Goal: Transaction & Acquisition: Purchase product/service

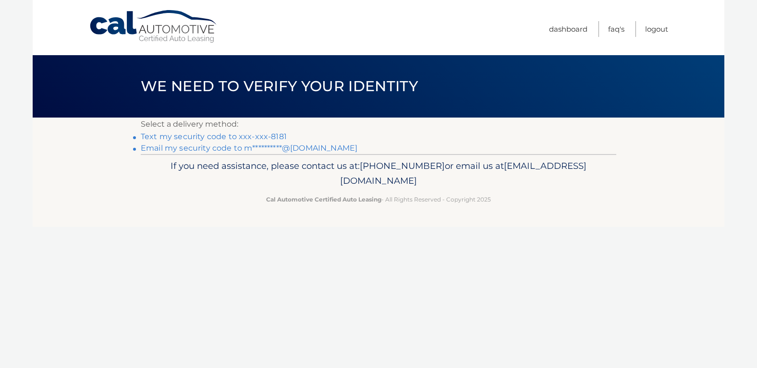
click at [263, 138] on link "Text my security code to xxx-xxx-8181" at bounding box center [214, 136] width 146 height 9
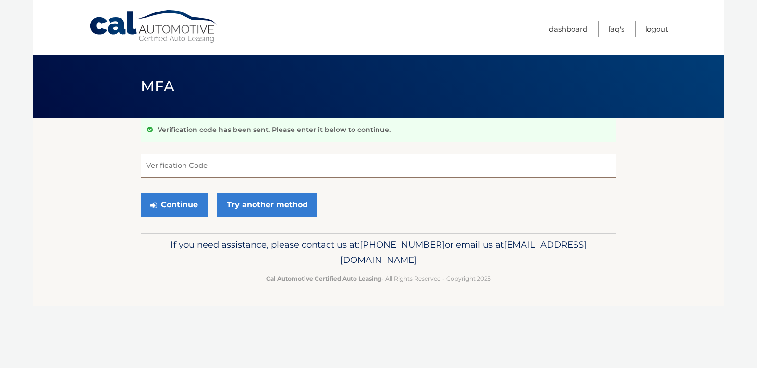
click at [235, 169] on input "Verification Code" at bounding box center [379, 166] width 476 height 24
type input "497354"
click at [177, 205] on button "Continue" at bounding box center [174, 205] width 67 height 24
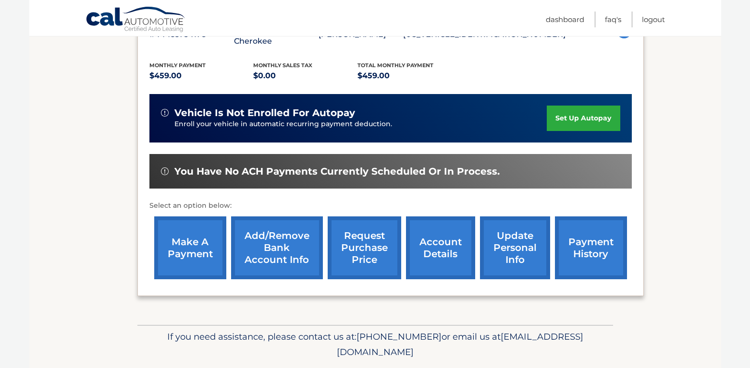
scroll to position [211, 0]
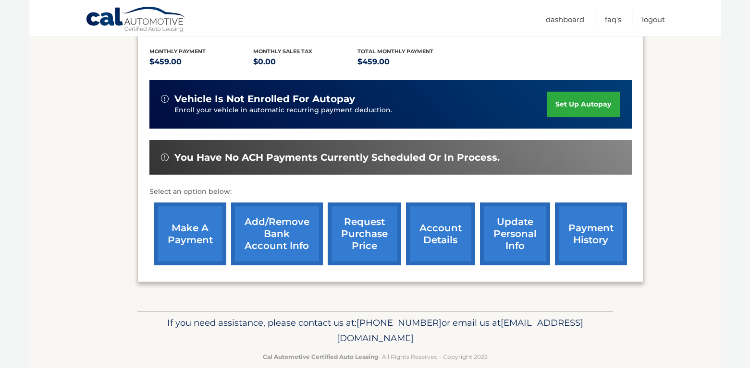
click at [186, 235] on link "make a payment" at bounding box center [190, 234] width 72 height 63
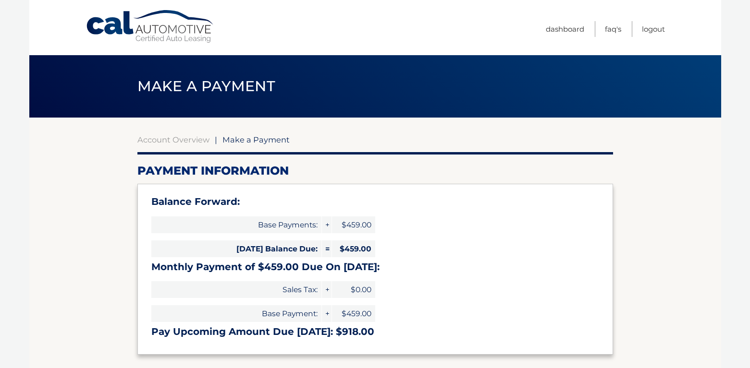
select select "OWIxZjg1ODQtNTEzMS00NTBhLWJlYTEtYWJmMDdhOWUzYmQy"
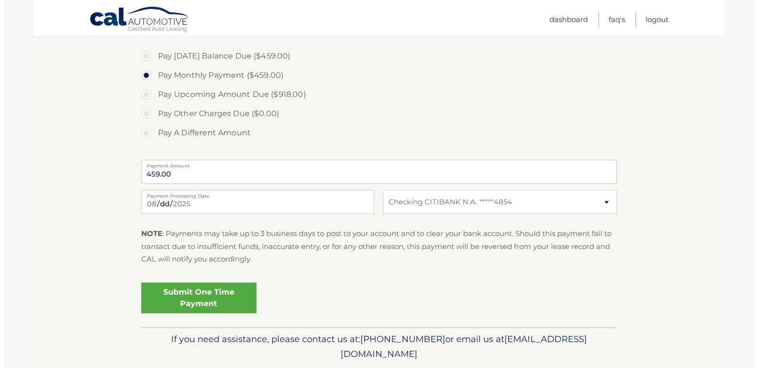
scroll to position [346, 0]
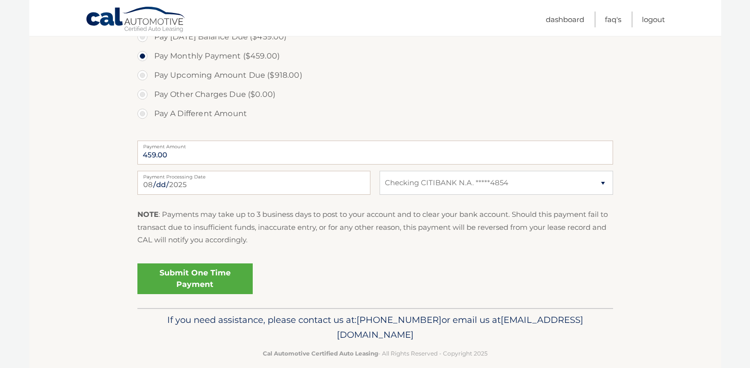
click at [210, 275] on link "Submit One Time Payment" at bounding box center [194, 279] width 115 height 31
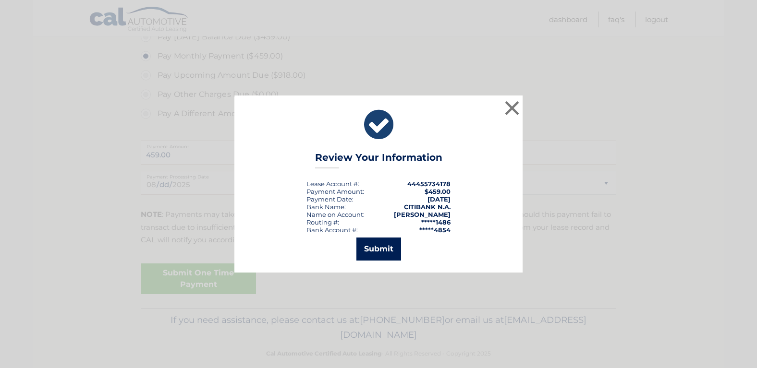
click at [377, 240] on button "Submit" at bounding box center [378, 249] width 45 height 23
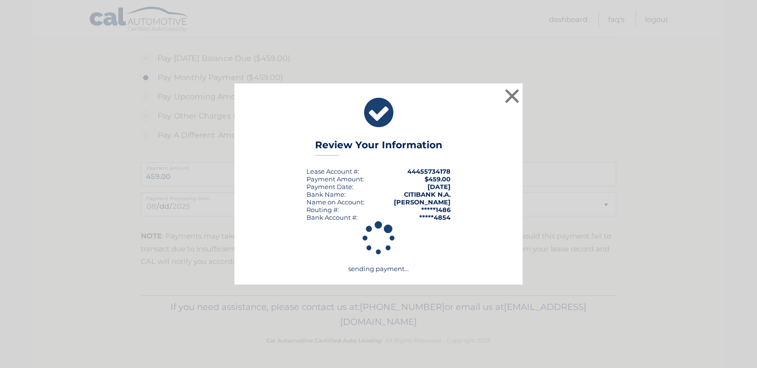
scroll to position [324, 0]
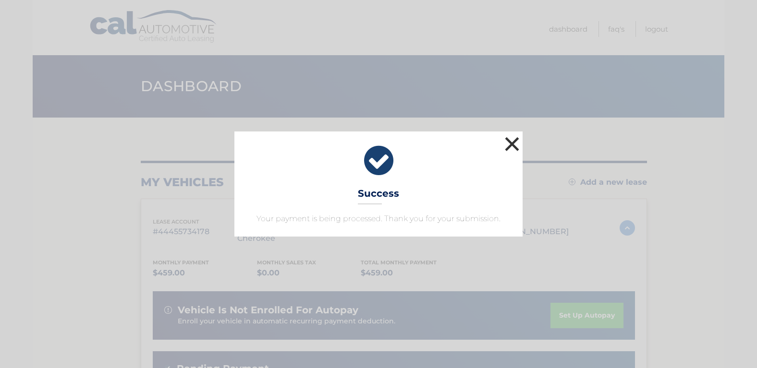
click at [510, 138] on button "×" at bounding box center [511, 144] width 19 height 19
